Goal: Task Accomplishment & Management: Use online tool/utility

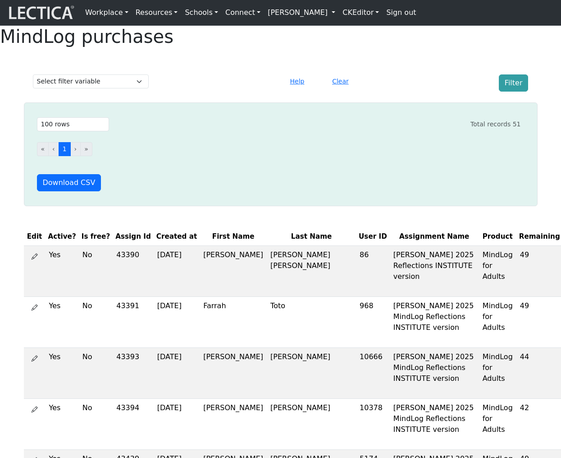
select select "100"
click at [319, 11] on link "[PERSON_NAME]" at bounding box center [301, 13] width 75 height 18
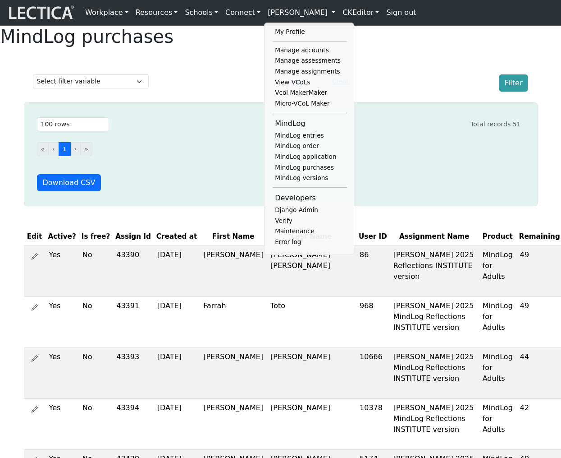
click at [206, 156] on ul "« ‹ 1 › »" at bounding box center [279, 149] width 484 height 14
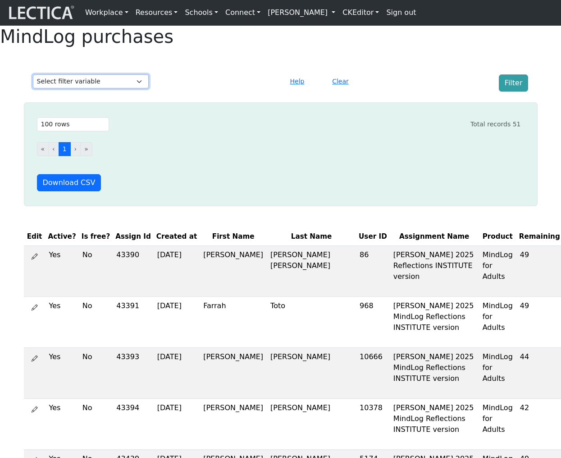
select select "first_name"
select select
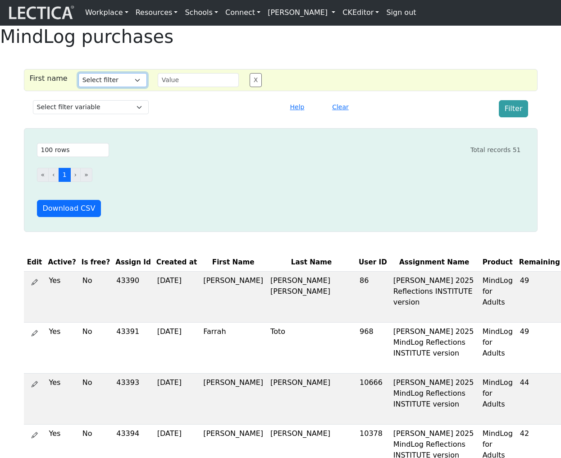
select select "icontains"
click at [177, 87] on input "text" at bounding box center [198, 80] width 81 height 14
type input "franc"
click at [516, 117] on button "Filter" at bounding box center [514, 108] width 30 height 17
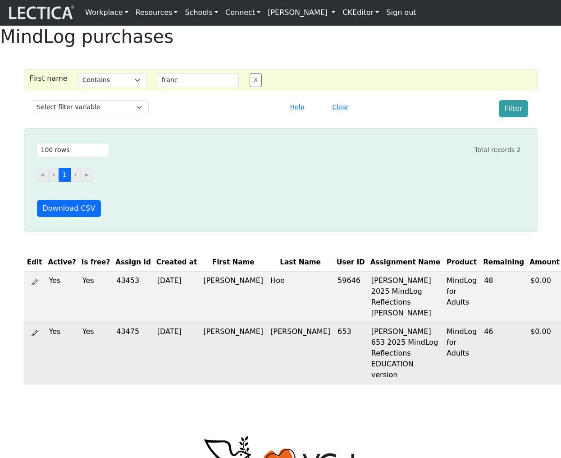
click at [36, 336] on icon at bounding box center [35, 332] width 6 height 7
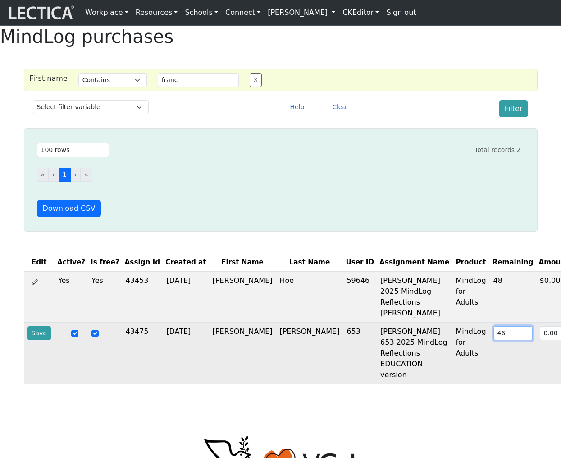
click at [494, 340] on input "46" at bounding box center [513, 333] width 39 height 14
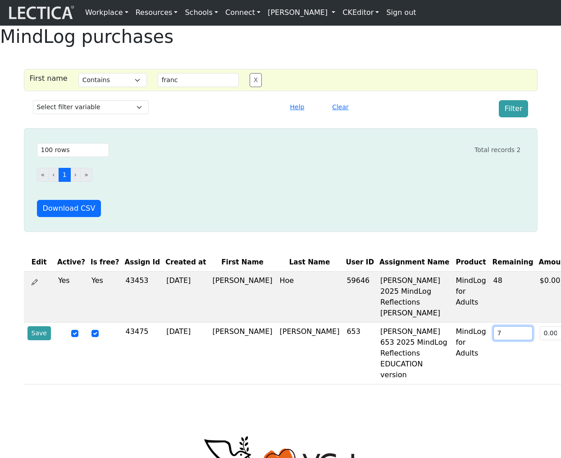
type input "7"
click at [40, 340] on button "Save" at bounding box center [39, 333] width 23 height 14
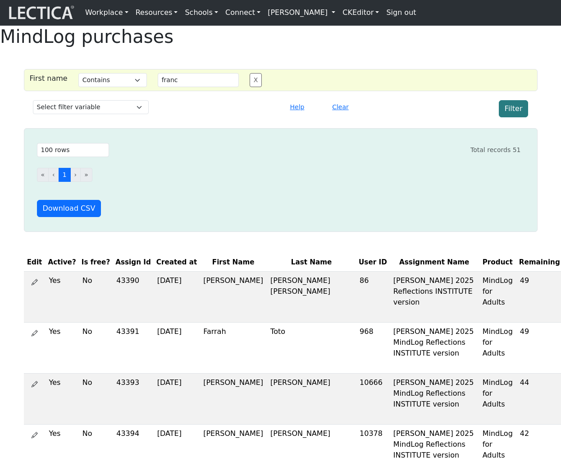
click at [515, 117] on button "Filter" at bounding box center [514, 108] width 30 height 17
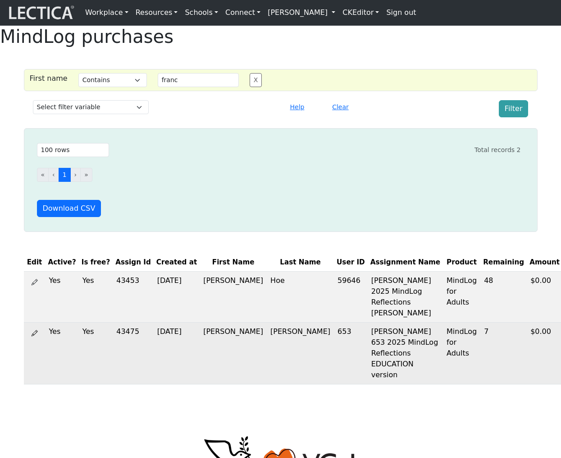
click at [35, 336] on icon at bounding box center [35, 332] width 6 height 7
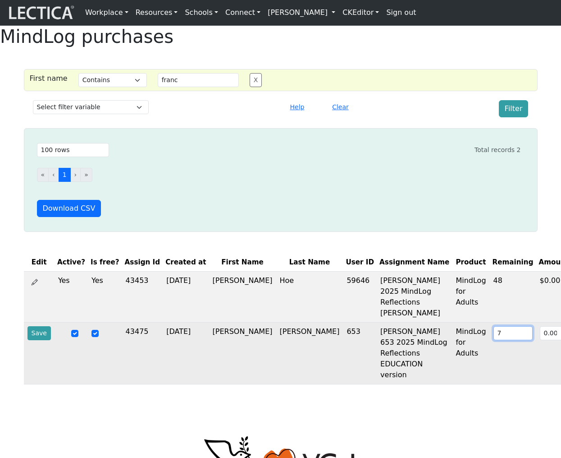
click at [494, 340] on input "7" at bounding box center [513, 333] width 39 height 14
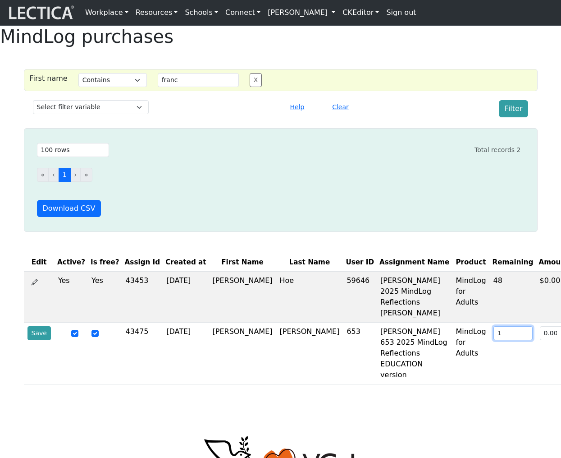
type input "1"
click at [37, 340] on button "Save" at bounding box center [39, 333] width 23 height 14
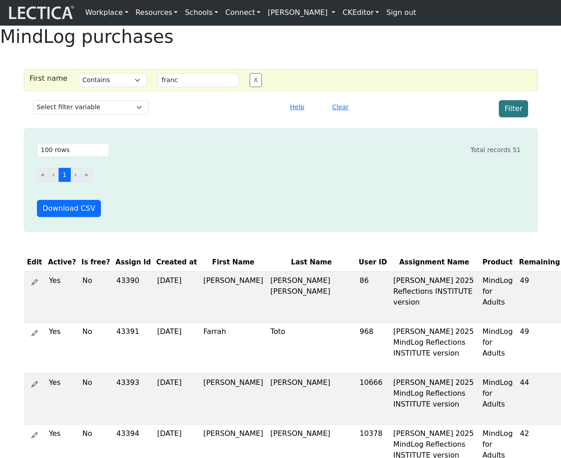
click at [512, 117] on button "Filter" at bounding box center [514, 108] width 30 height 17
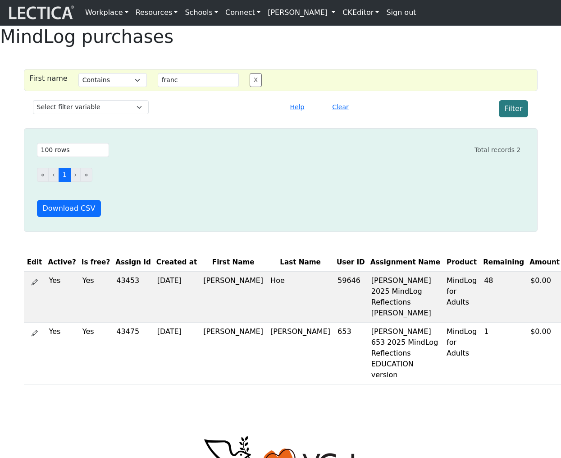
click at [516, 117] on button "Filter" at bounding box center [514, 108] width 30 height 17
click at [399, 193] on div "« ‹ 1 › »" at bounding box center [279, 178] width 484 height 28
